Goal: Information Seeking & Learning: Find contact information

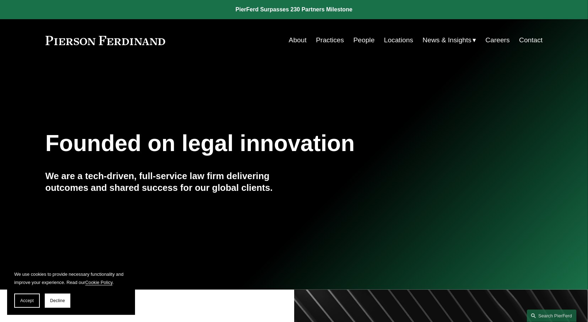
click at [294, 37] on link "About" at bounding box center [298, 40] width 18 height 14
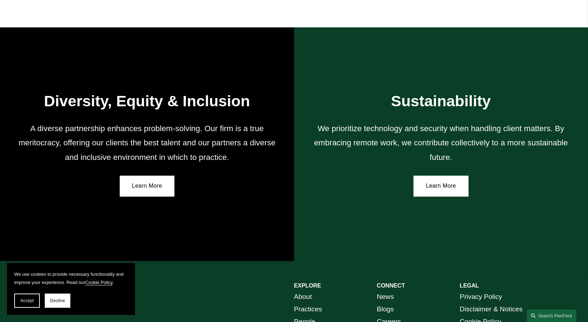
scroll to position [1264, 0]
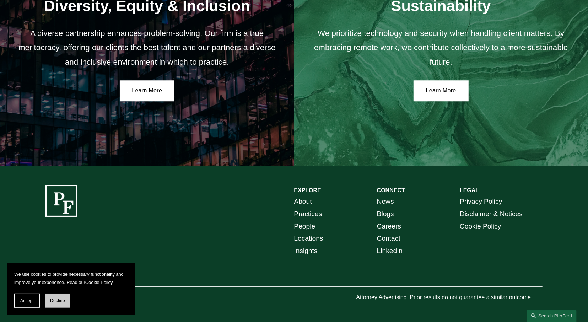
click at [65, 299] on button "Decline" at bounding box center [58, 301] width 26 height 14
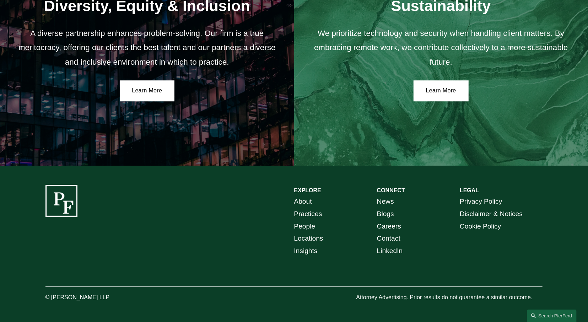
click at [319, 239] on link "Locations" at bounding box center [308, 239] width 29 height 12
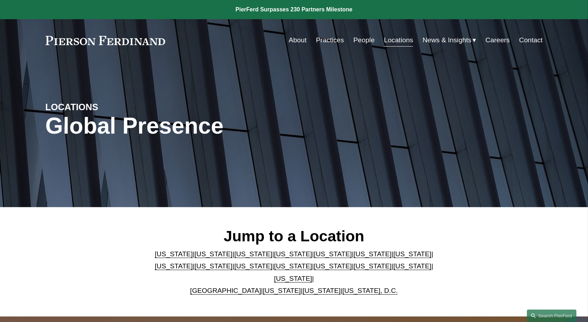
click at [228, 287] on link "United Kingdom" at bounding box center [225, 290] width 71 height 7
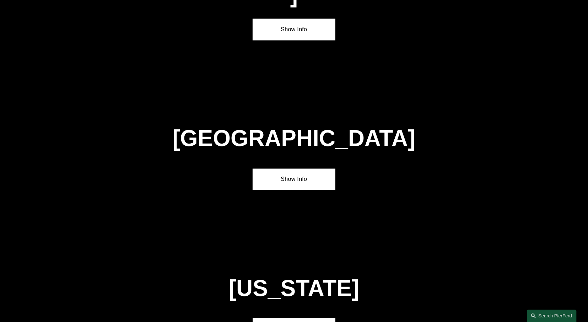
scroll to position [2561, 0]
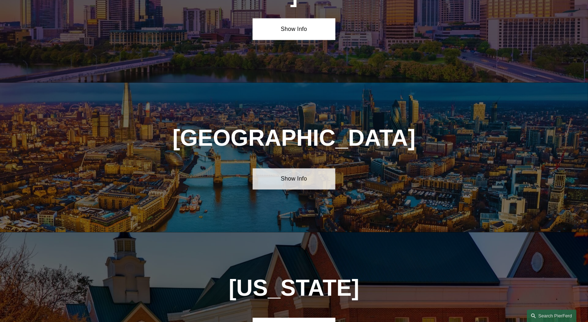
click at [314, 168] on link "Show Info" at bounding box center [294, 178] width 83 height 21
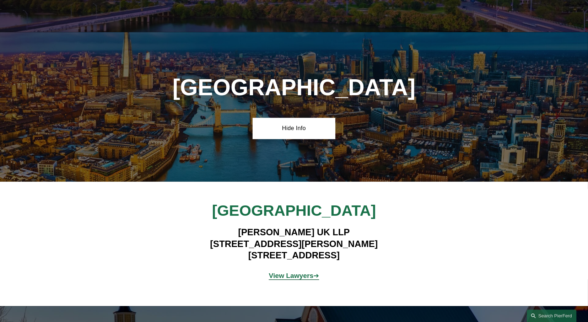
scroll to position [2613, 0]
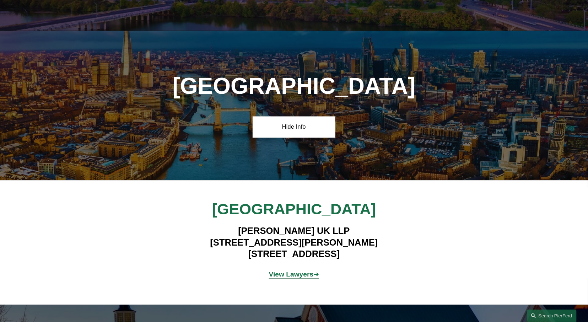
click at [306, 271] on strong "View Lawyers" at bounding box center [291, 274] width 45 height 7
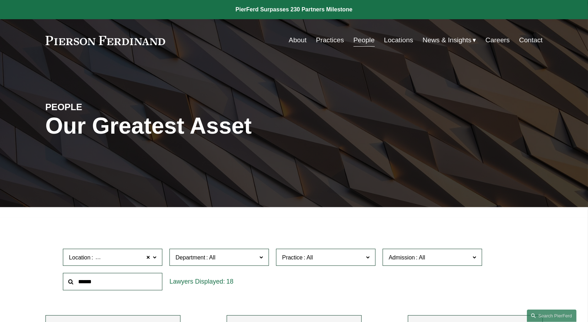
click at [335, 43] on link "Practices" at bounding box center [330, 40] width 28 height 14
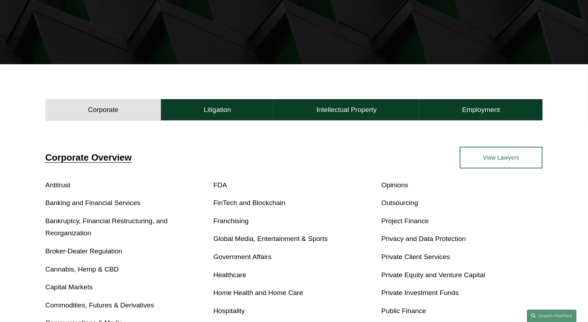
scroll to position [144, 0]
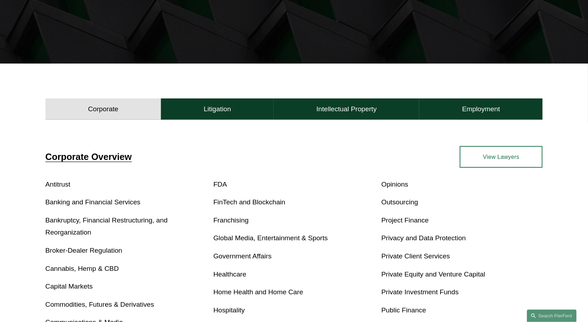
click at [225, 182] on link "FDA" at bounding box center [221, 184] width 14 height 7
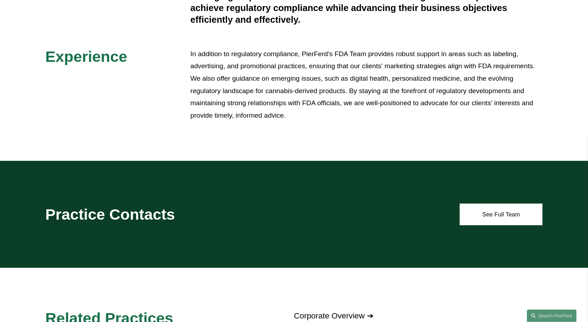
scroll to position [338, 0]
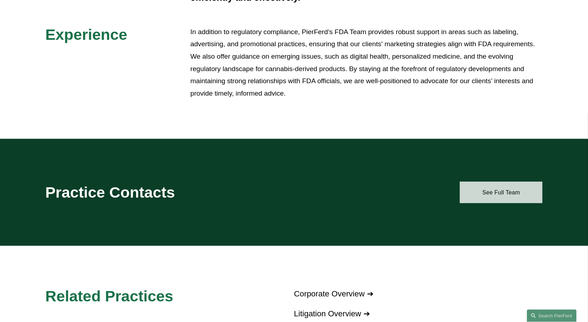
click at [500, 184] on link "See Full Team" at bounding box center [501, 192] width 83 height 21
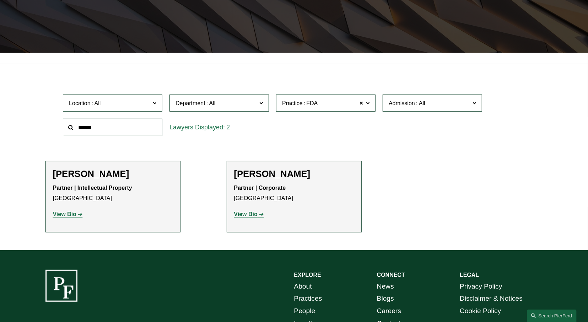
scroll to position [156, 0]
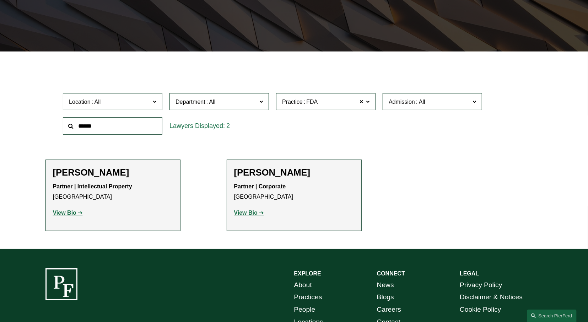
click at [254, 215] on strong "View Bio" at bounding box center [245, 213] width 23 height 6
click at [70, 213] on strong "View Bio" at bounding box center [64, 213] width 23 height 6
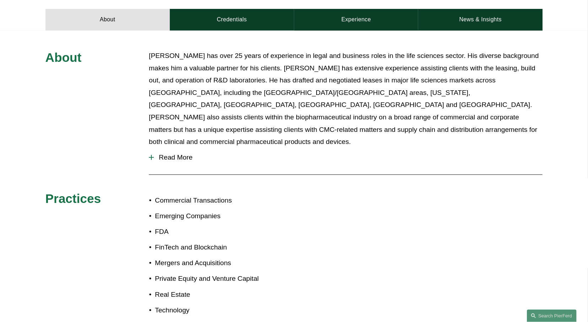
scroll to position [270, 0]
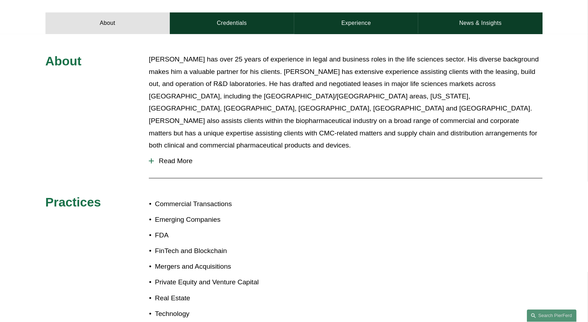
click at [178, 157] on span "Read More" at bounding box center [348, 161] width 389 height 8
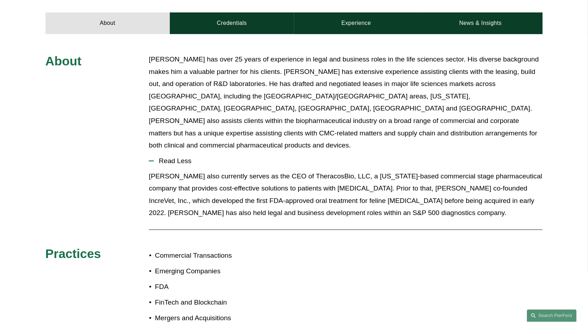
scroll to position [271, 0]
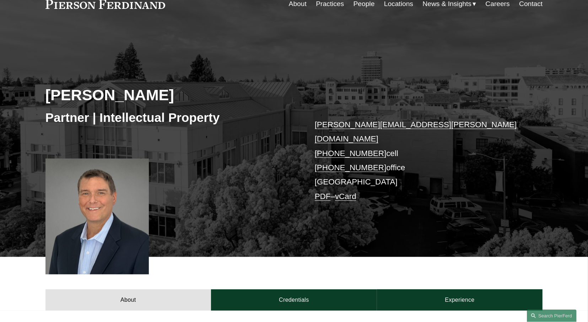
scroll to position [34, 0]
